Goal: Information Seeking & Learning: Learn about a topic

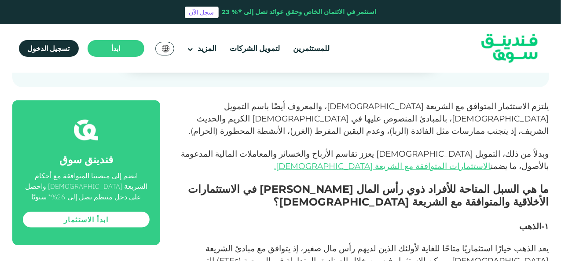
scroll to position [371, 0]
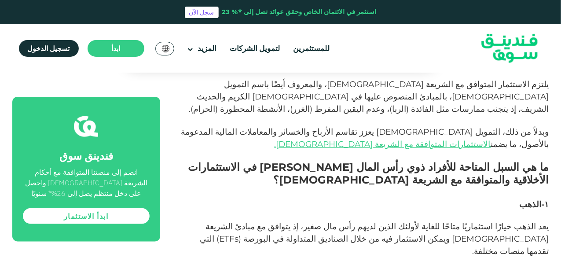
click at [559, 55] on header "استثمر في الائتمان الخاص وحقق عوائد تصل إلى *% 23 سجل الآن للمستثمرين لتمويل ال…" at bounding box center [280, 36] width 561 height 73
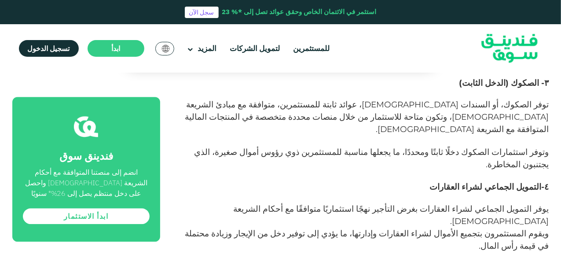
scroll to position [1051, 0]
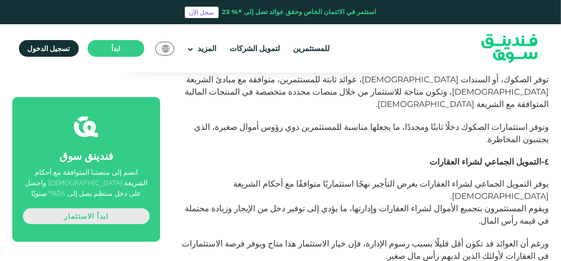
click at [92, 214] on link "ابدأ الاستثمار" at bounding box center [86, 216] width 127 height 16
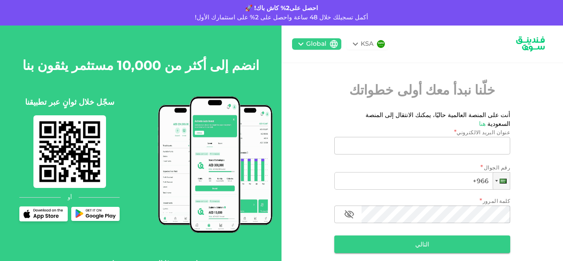
click at [561, 108] on div "KSA Global خلّنا نبدأ معك أولى خطواتك أنت على المنصة العالمية حاليًا، يمكنك الا…" at bounding box center [421, 162] width 281 height 273
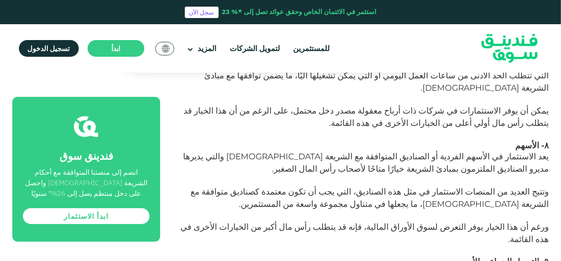
scroll to position [1736, 0]
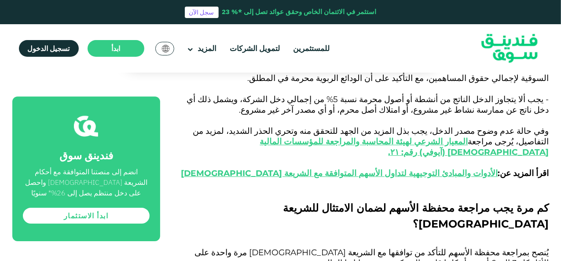
scroll to position [1598, 0]
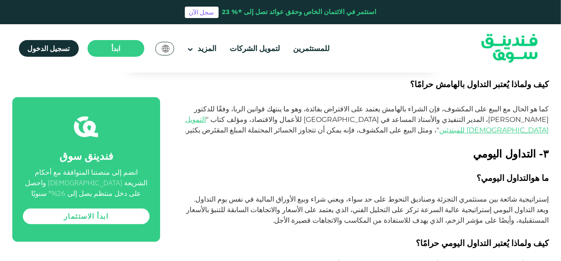
scroll to position [1039, 0]
